Goal: Find specific page/section: Find specific page/section

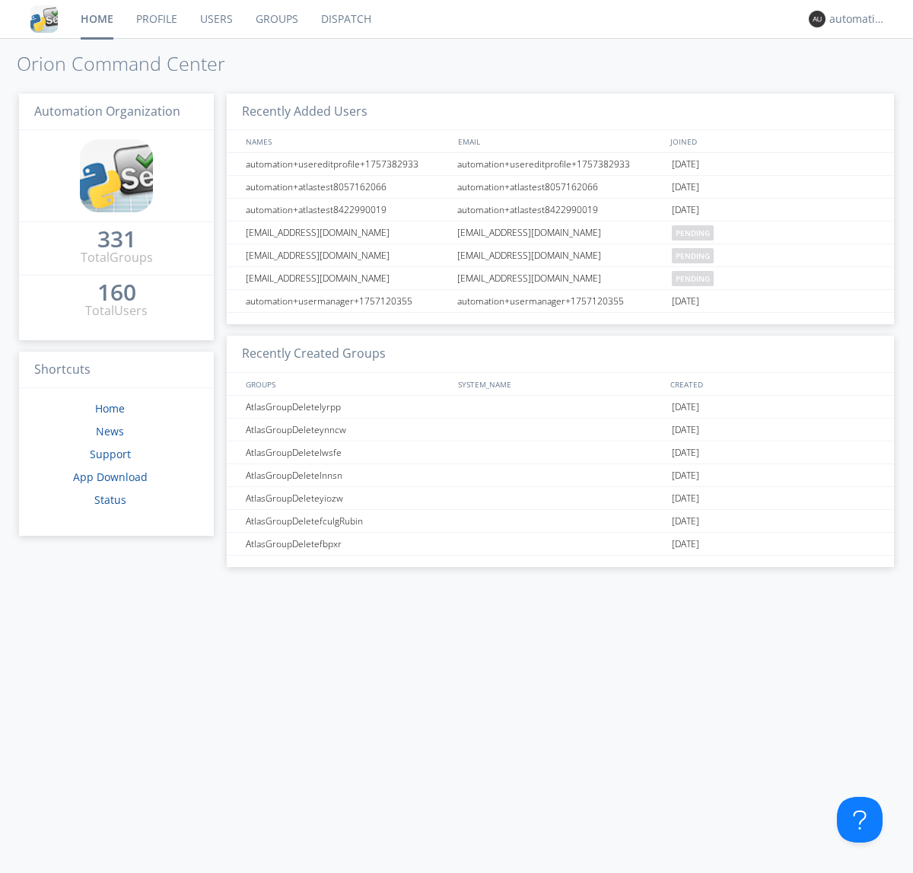
click at [345, 19] on link "Dispatch" at bounding box center [346, 19] width 73 height 38
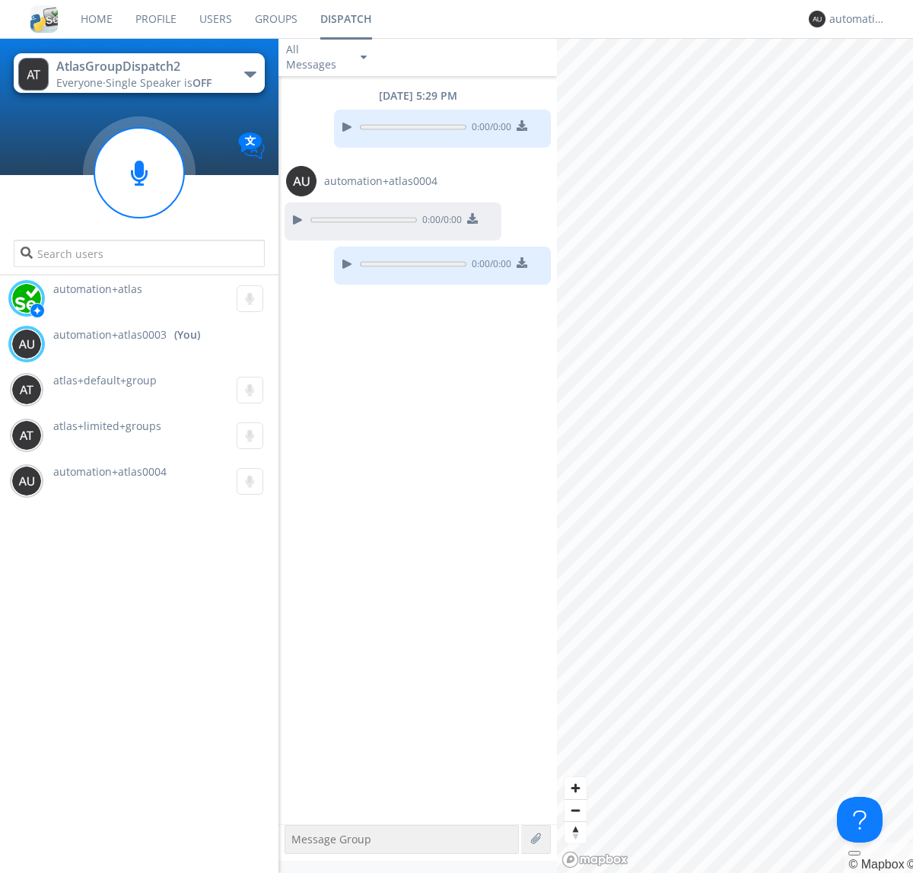
click at [250, 74] on div "button" at bounding box center [250, 75] width 12 height 6
click at [0, 0] on span "AtlasGroupDispatch" at bounding box center [0, 0] width 0 height 0
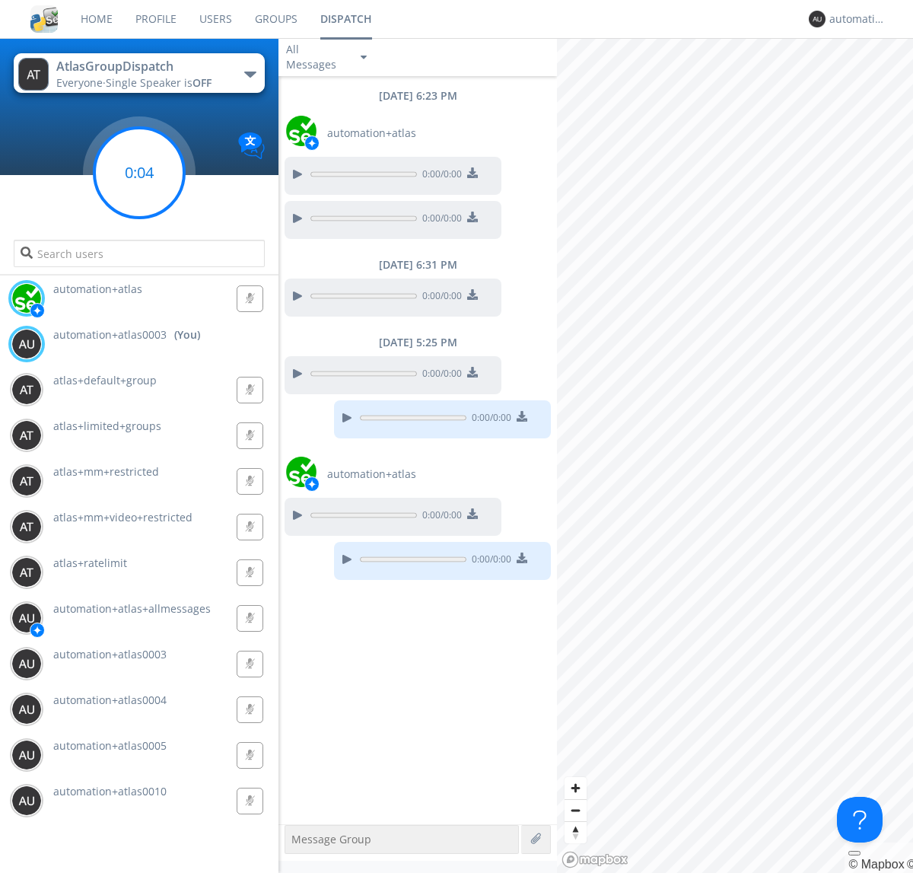
click at [139, 173] on g at bounding box center [139, 173] width 90 height 90
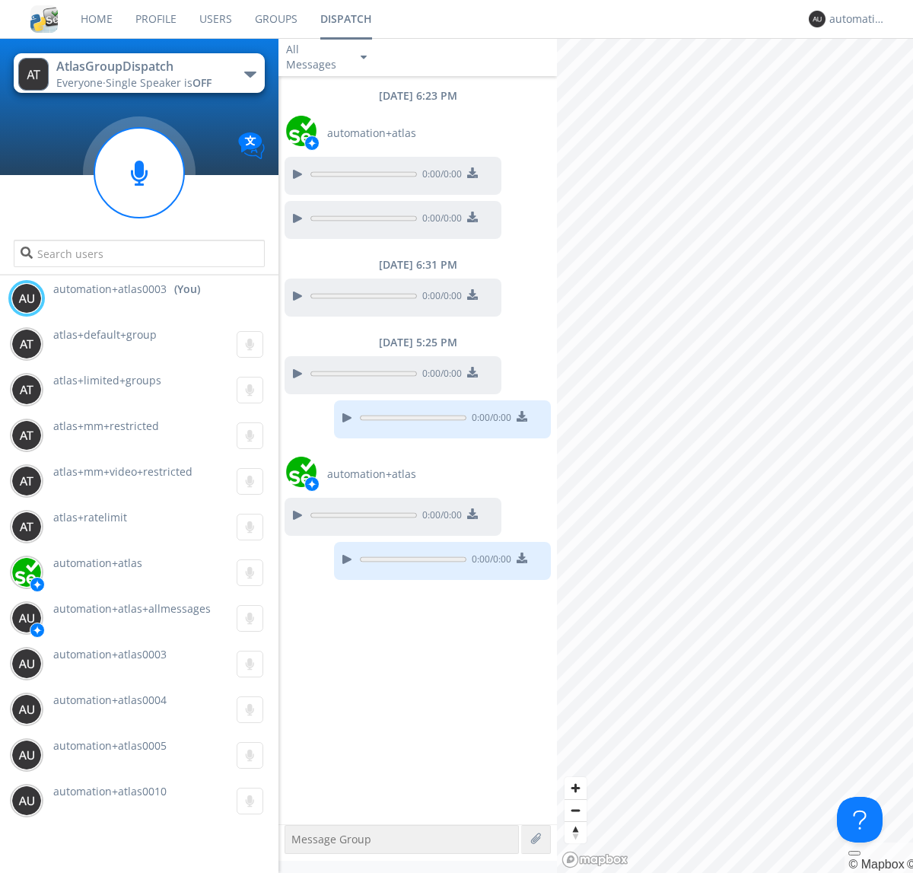
click at [250, 74] on div "button" at bounding box center [250, 75] width 12 height 6
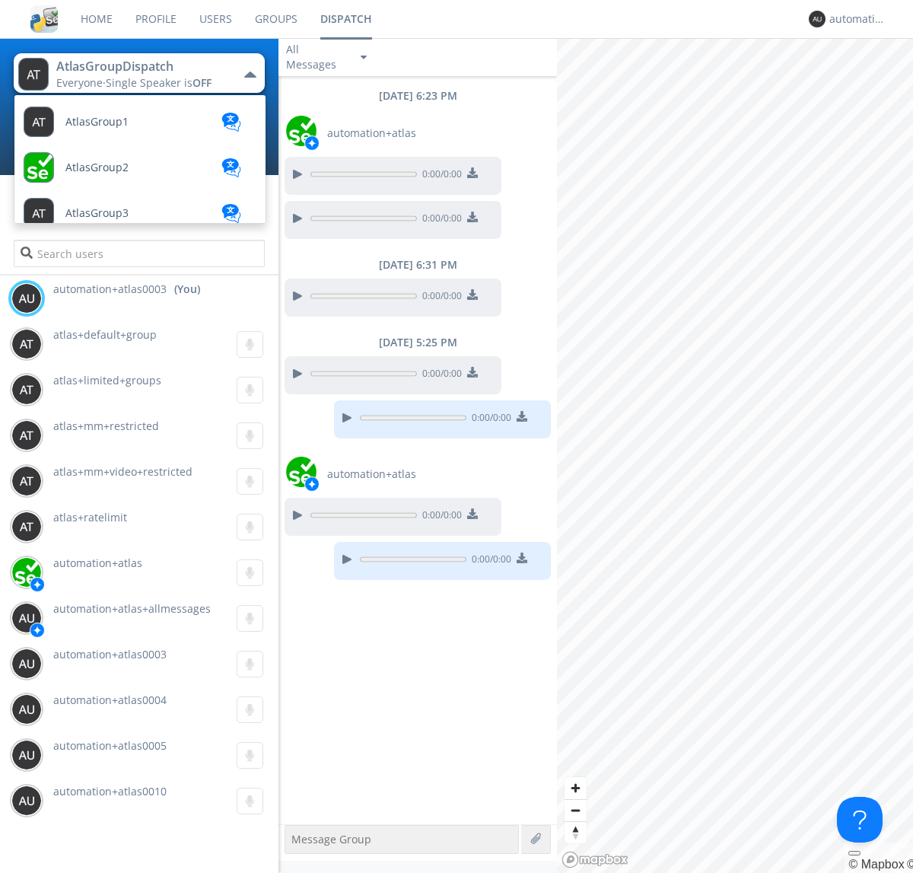
click at [118, 756] on span "AtlasGroupDispatch2" at bounding box center [119, 761] width 108 height 11
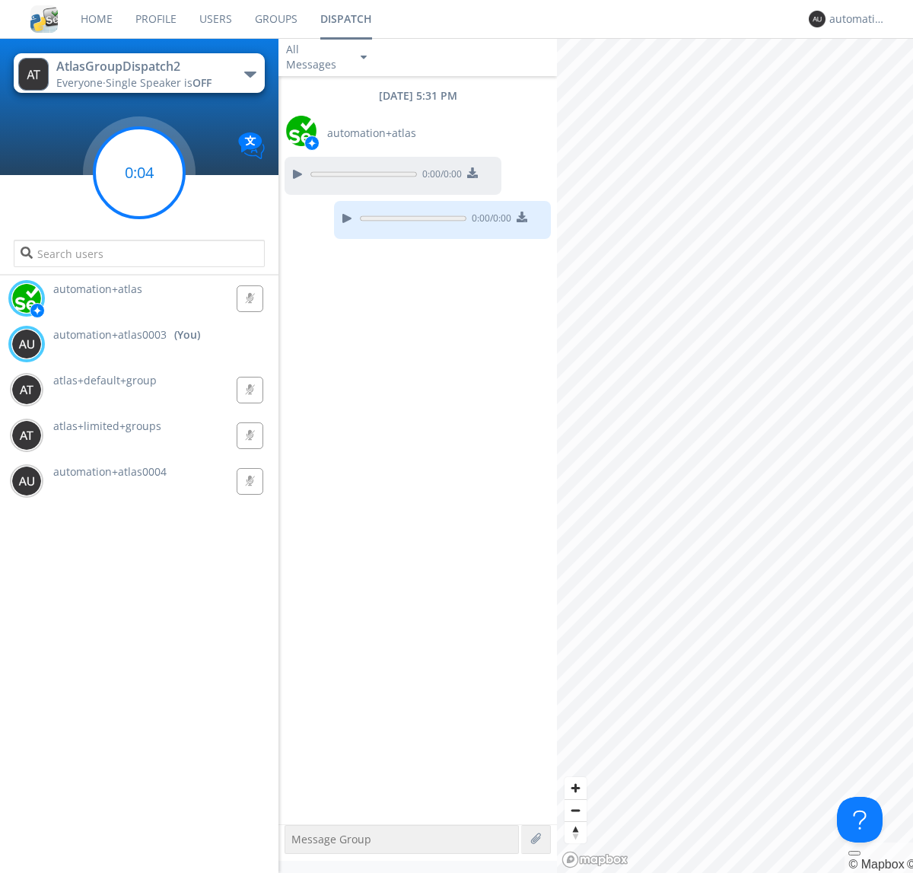
click at [139, 173] on g at bounding box center [139, 173] width 90 height 90
